Goal: Information Seeking & Learning: Learn about a topic

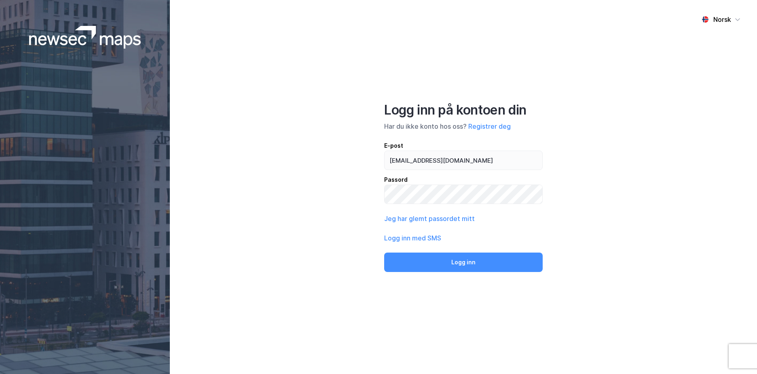
type input "[EMAIL_ADDRESS][DOMAIN_NAME]"
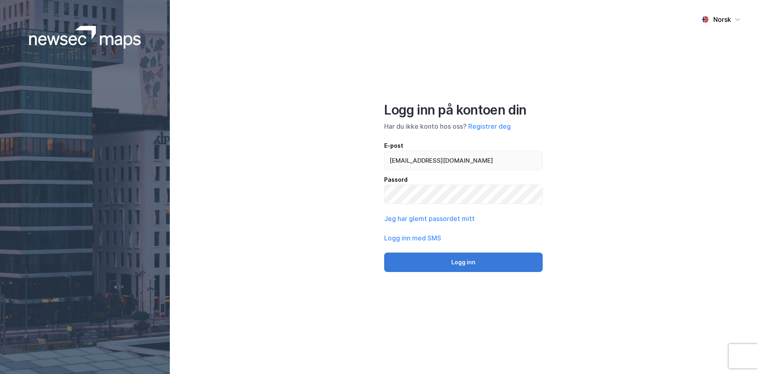
click at [532, 253] on button "Logg inn" at bounding box center [463, 261] width 158 height 19
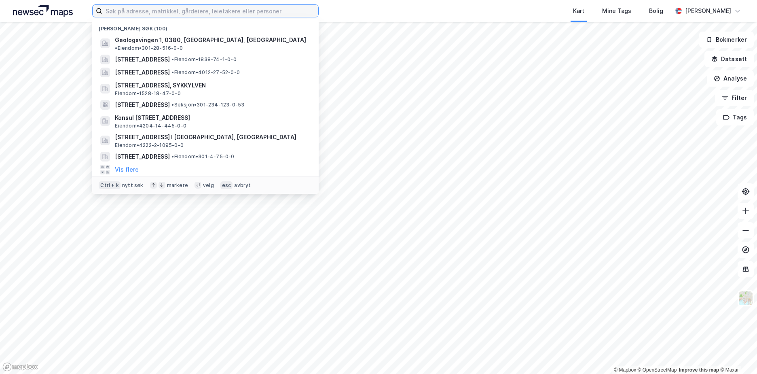
click at [107, 15] on input at bounding box center [210, 11] width 216 height 12
paste input "3301/223/126"
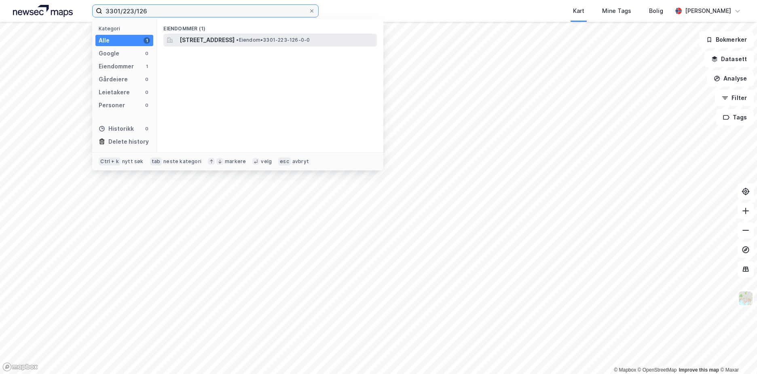
type input "3301/223/126"
click at [234, 36] on span "[STREET_ADDRESS]" at bounding box center [206, 40] width 55 height 10
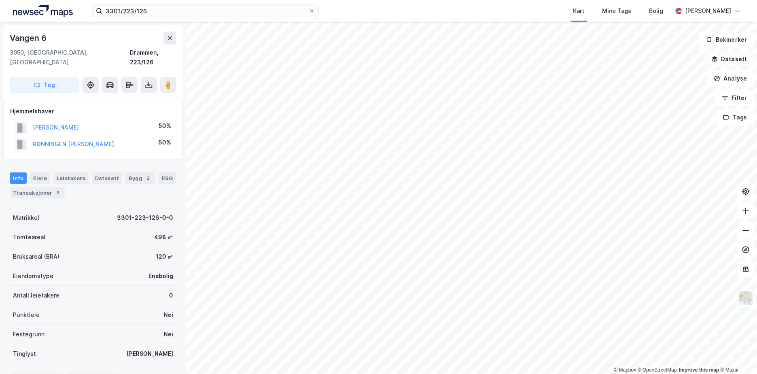
click at [737, 61] on button "Datasett" at bounding box center [728, 59] width 49 height 16
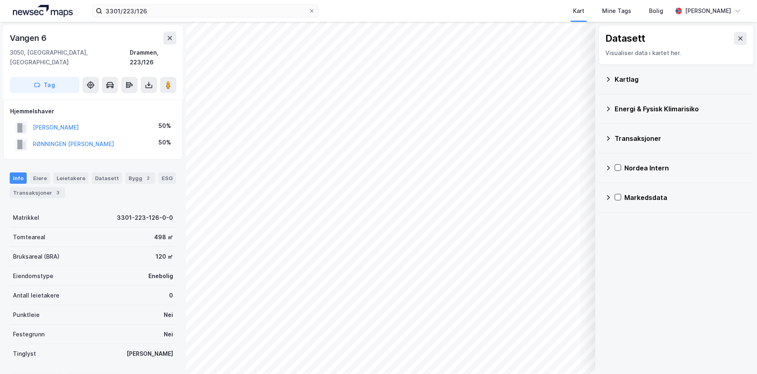
click at [608, 79] on icon at bounding box center [608, 79] width 6 height 6
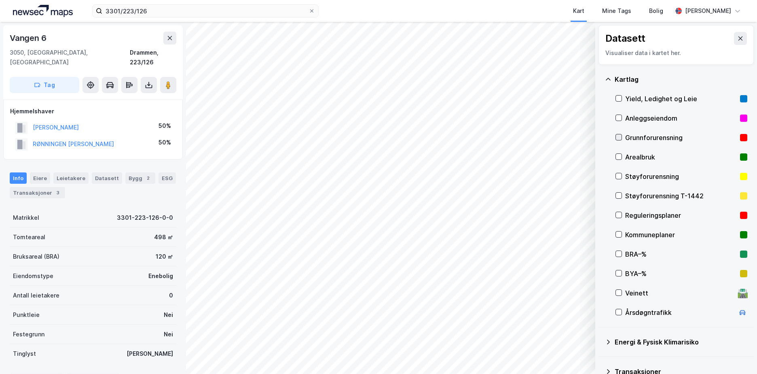
click at [621, 140] on icon at bounding box center [619, 137] width 6 height 6
click at [610, 79] on icon at bounding box center [608, 79] width 6 height 6
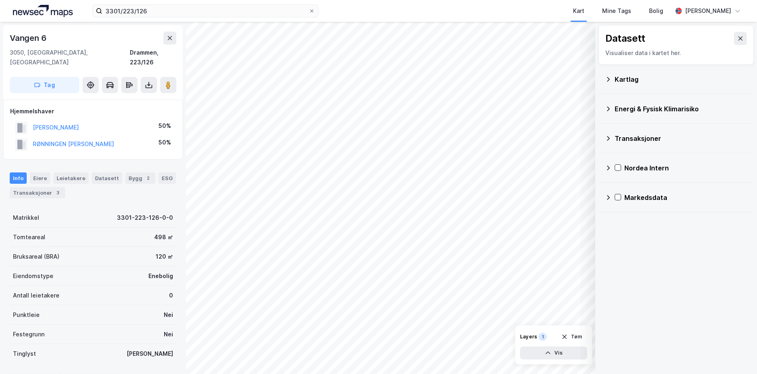
click at [609, 107] on icon at bounding box center [608, 109] width 6 height 6
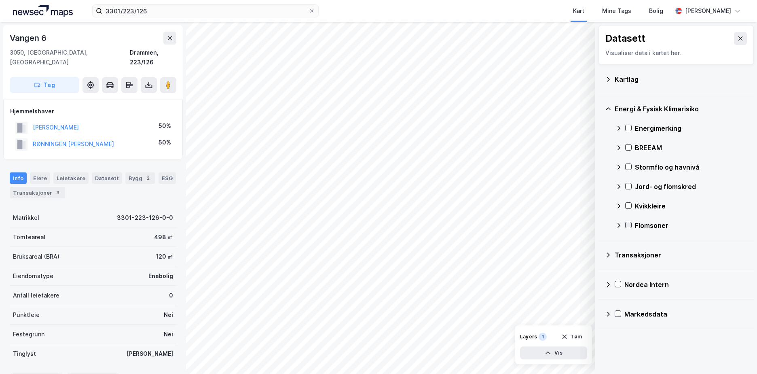
click at [629, 225] on icon at bounding box center [628, 225] width 4 height 3
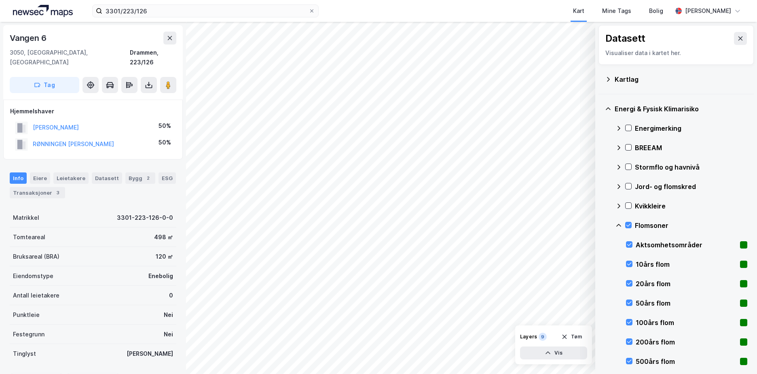
click at [620, 224] on icon at bounding box center [618, 225] width 6 height 6
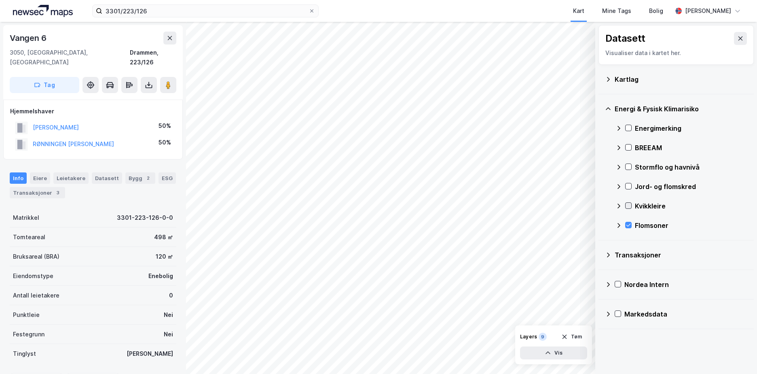
click at [629, 205] on icon at bounding box center [628, 206] width 6 height 6
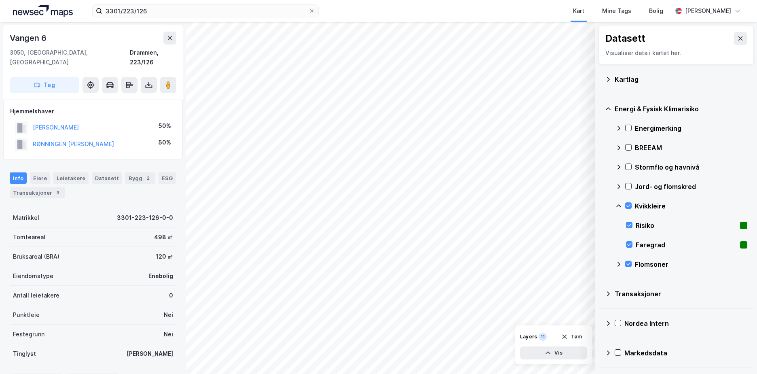
click at [619, 203] on icon at bounding box center [618, 206] width 6 height 6
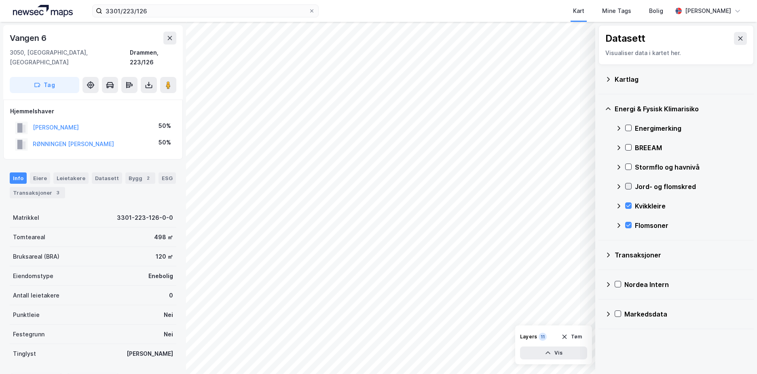
click at [629, 185] on icon at bounding box center [628, 186] width 6 height 6
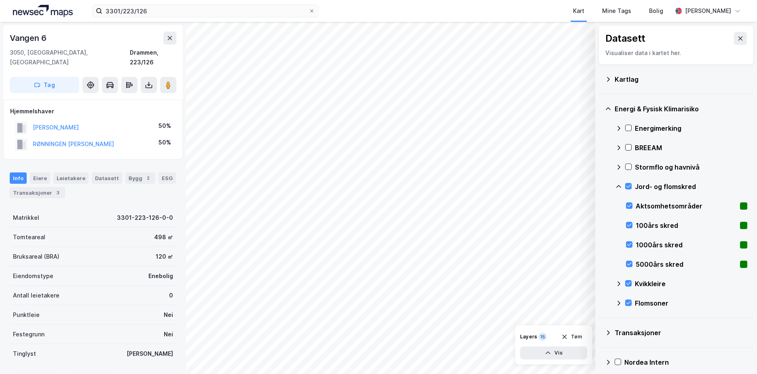
click at [618, 185] on icon at bounding box center [618, 186] width 6 height 6
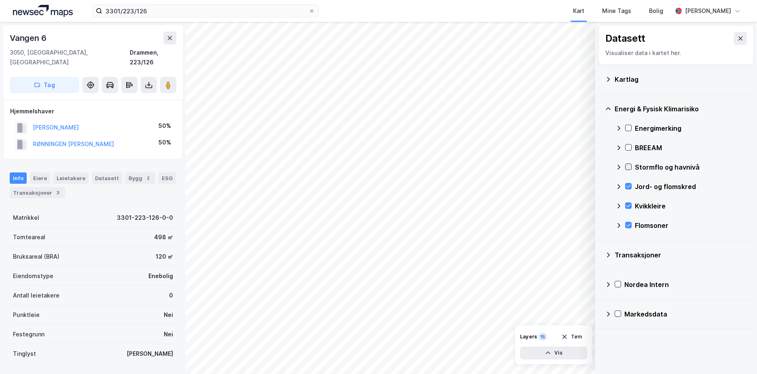
click at [627, 166] on icon at bounding box center [628, 167] width 6 height 6
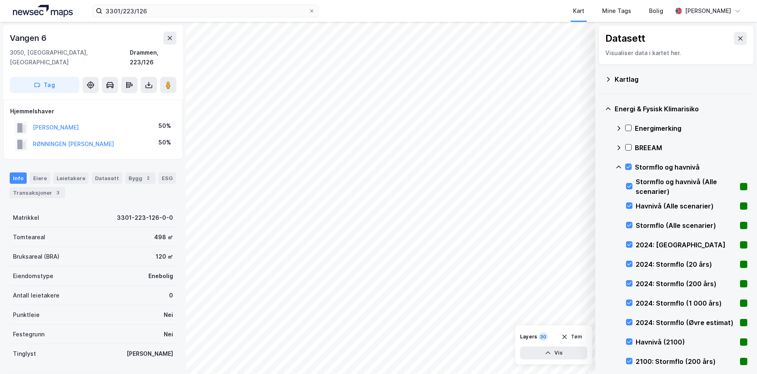
click at [618, 166] on icon at bounding box center [618, 167] width 6 height 6
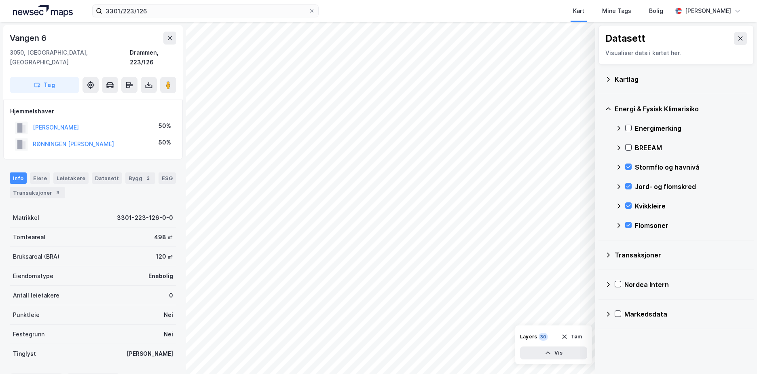
click at [630, 123] on div "Energimerking" at bounding box center [681, 127] width 132 height 19
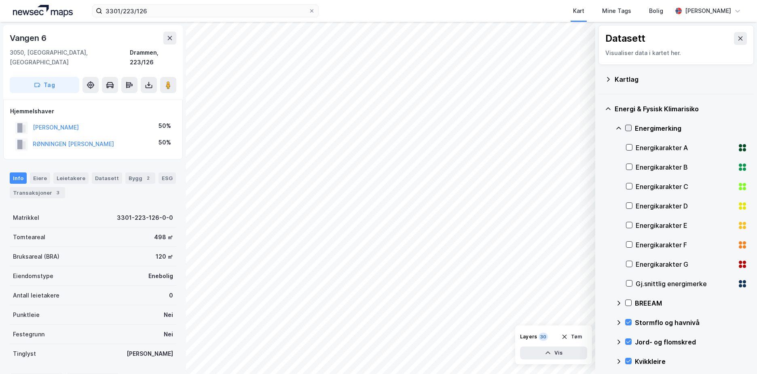
click at [626, 127] on icon at bounding box center [628, 128] width 6 height 6
click at [619, 127] on icon at bounding box center [618, 128] width 5 height 3
